Goal: Book appointment/travel/reservation

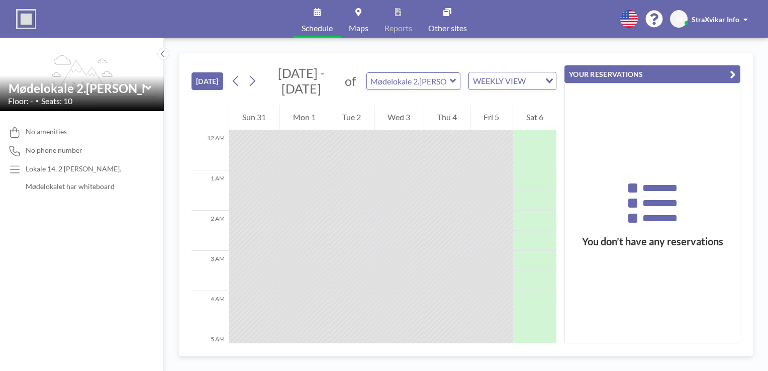
scroll to position [294, 0]
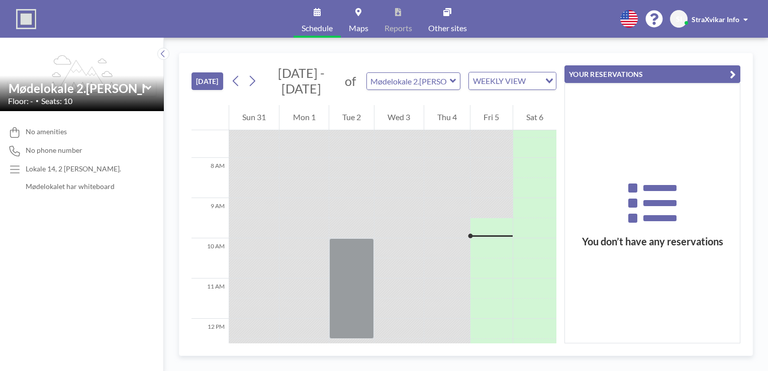
click at [540, 72] on div "Loading..." at bounding box center [548, 79] width 16 height 15
click at [546, 78] on icon "Search for option" at bounding box center [549, 80] width 7 height 5
click at [250, 76] on icon at bounding box center [253, 81] width 6 height 11
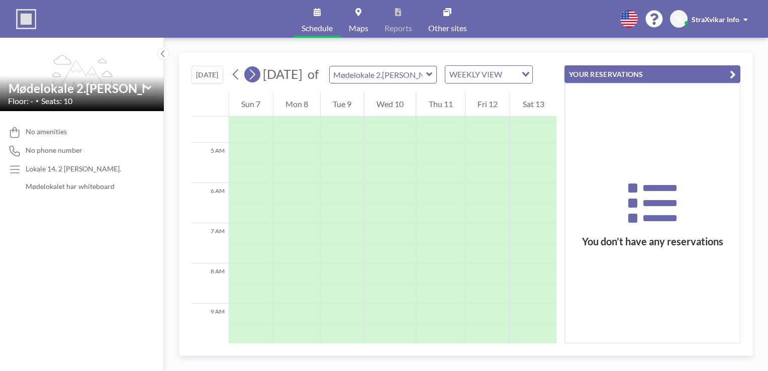
scroll to position [245, 0]
click at [250, 69] on icon at bounding box center [253, 74] width 6 height 11
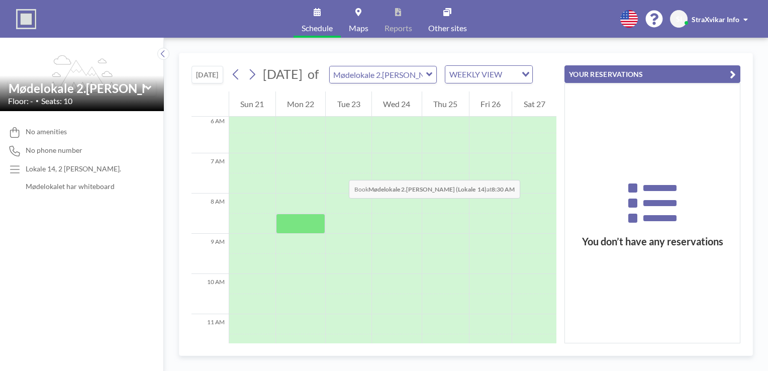
click at [276, 214] on div at bounding box center [301, 224] width 50 height 20
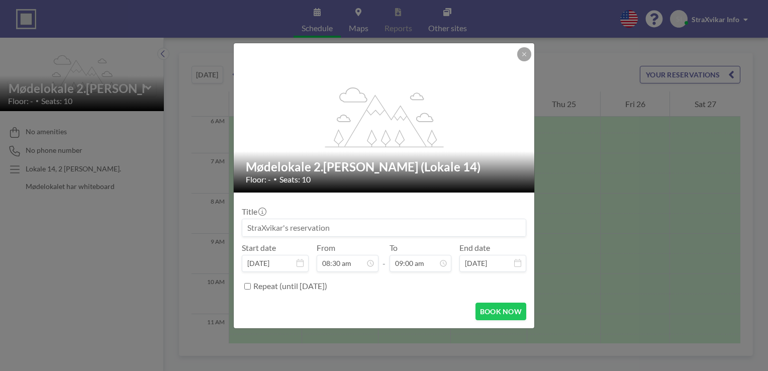
scroll to position [0, 0]
click at [318, 220] on input at bounding box center [383, 227] width 283 height 17
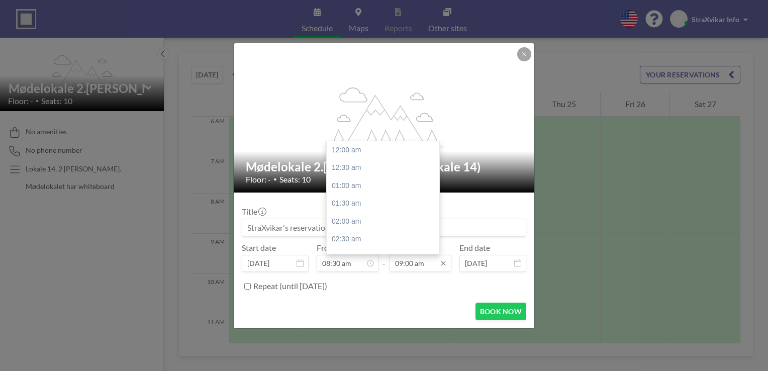
scroll to position [289, 0]
click at [403, 255] on input "09:00 am" at bounding box center [420, 263] width 62 height 17
click at [398, 255] on input "09:00 am" at bounding box center [420, 263] width 62 height 17
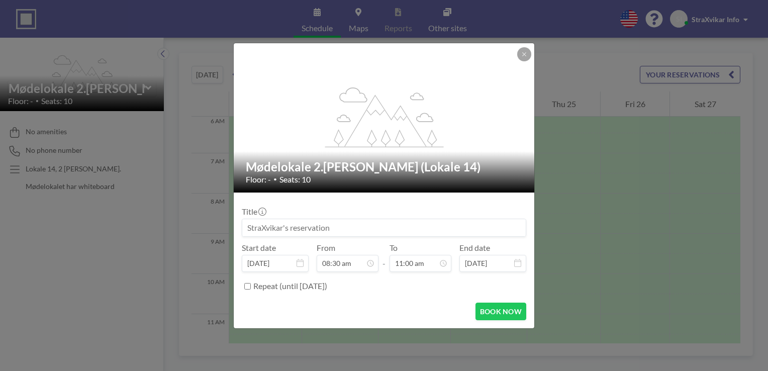
scroll to position [273, 0]
type input "11:00 am"
click at [389, 220] on input at bounding box center [383, 227] width 283 height 17
type input "Vitahus"
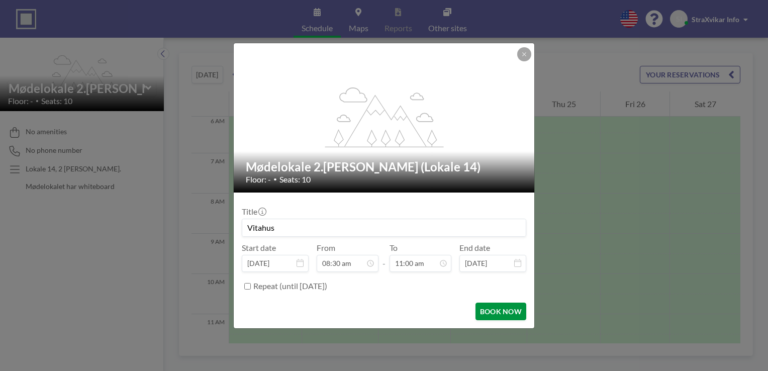
click at [479, 302] on button "BOOK NOW" at bounding box center [500, 311] width 51 height 18
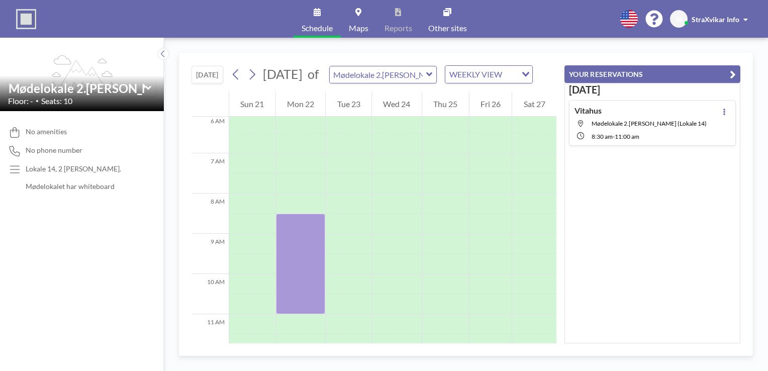
click at [330, 13] on link "Schedule" at bounding box center [316, 19] width 47 height 38
click at [231, 67] on icon at bounding box center [236, 74] width 10 height 15
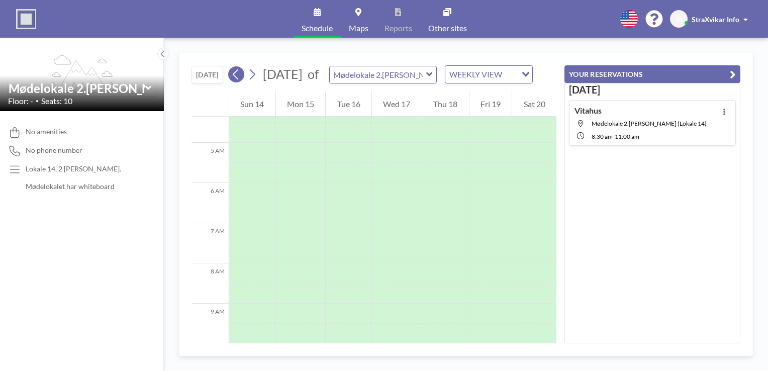
scroll to position [245, 0]
click at [231, 67] on icon at bounding box center [236, 74] width 10 height 15
click at [228, 67] on div "[DATE] of Mødelokale 2.[PERSON_NAME] (Lokale 14) WEEKLY VIEW Loading..." at bounding box center [380, 74] width 305 height 18
click at [228, 66] on button at bounding box center [236, 74] width 16 height 16
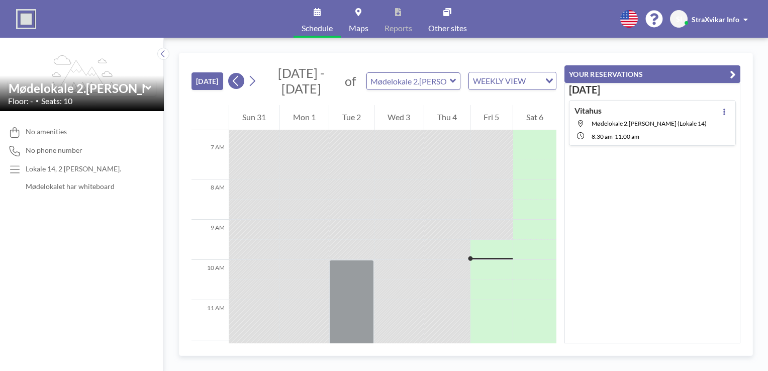
scroll to position [294, 0]
